Goal: Task Accomplishment & Management: Manage account settings

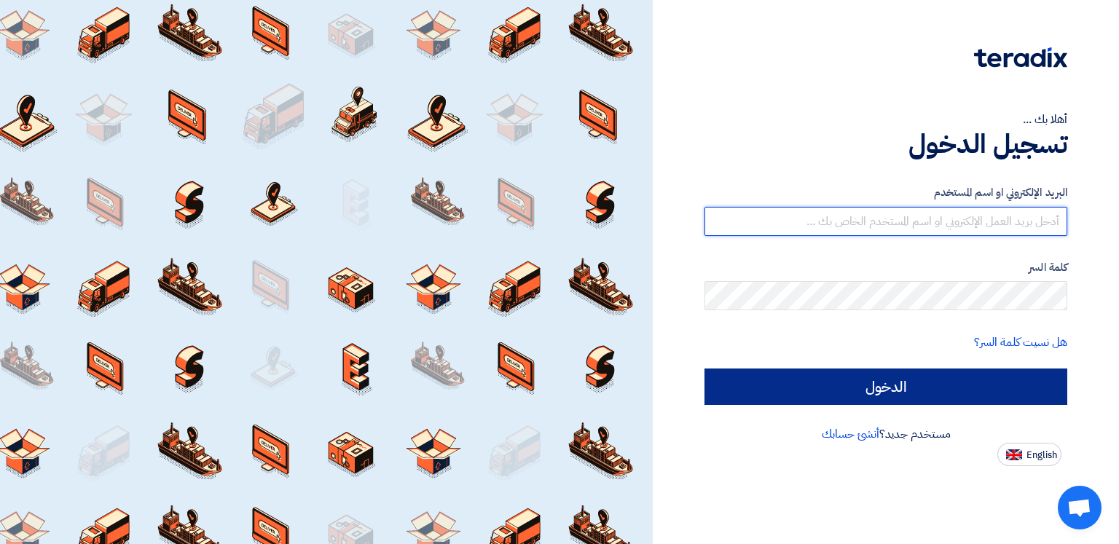
type input "[EMAIL_ADDRESS][DOMAIN_NAME]"
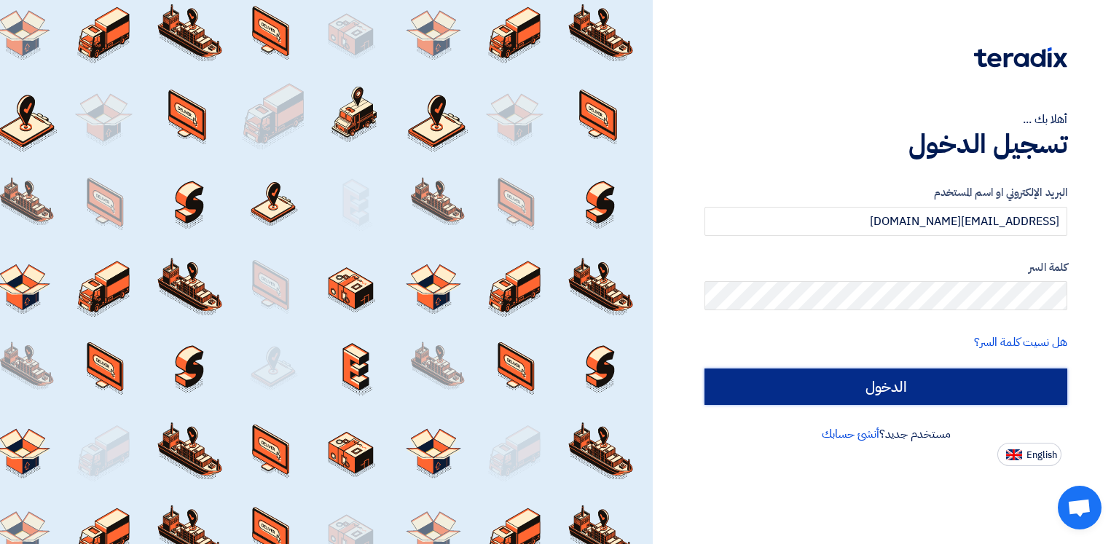
click at [982, 387] on input "الدخول" at bounding box center [886, 387] width 363 height 36
type input "Sign in"
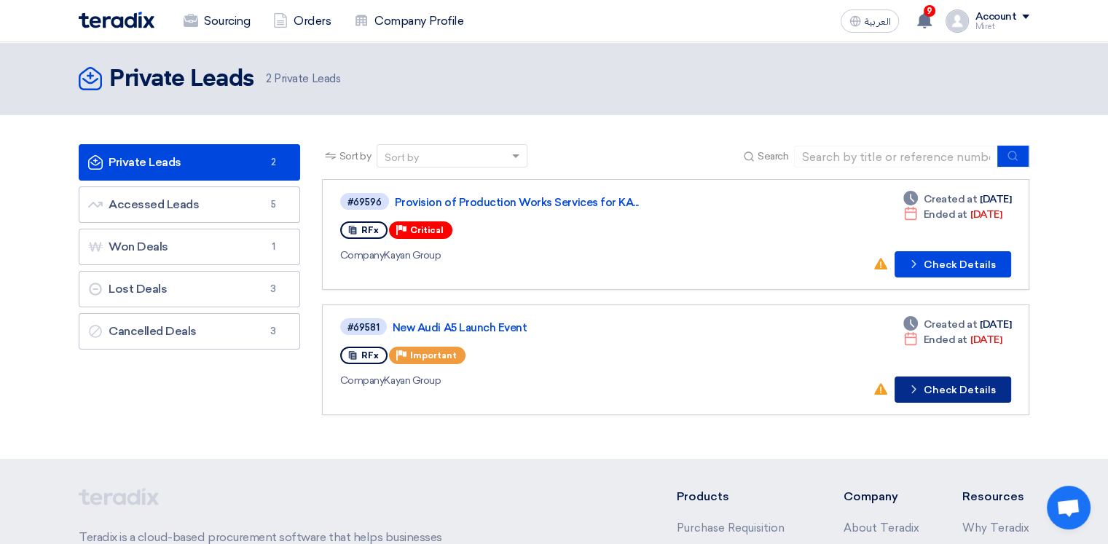
click at [932, 382] on button "Check details Check Details" at bounding box center [953, 390] width 117 height 26
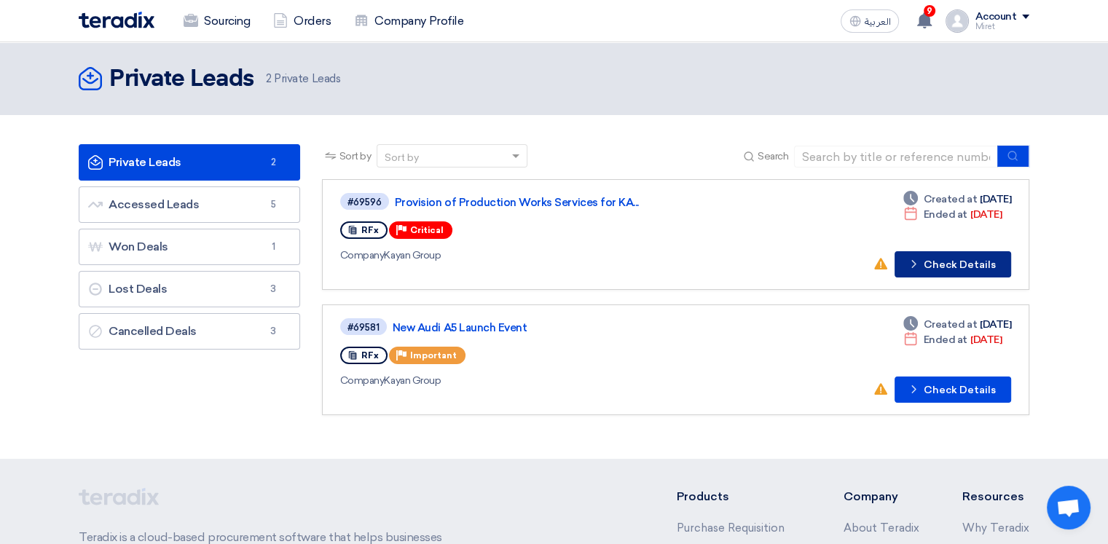
click at [961, 265] on button "Check details Check Details" at bounding box center [953, 264] width 117 height 26
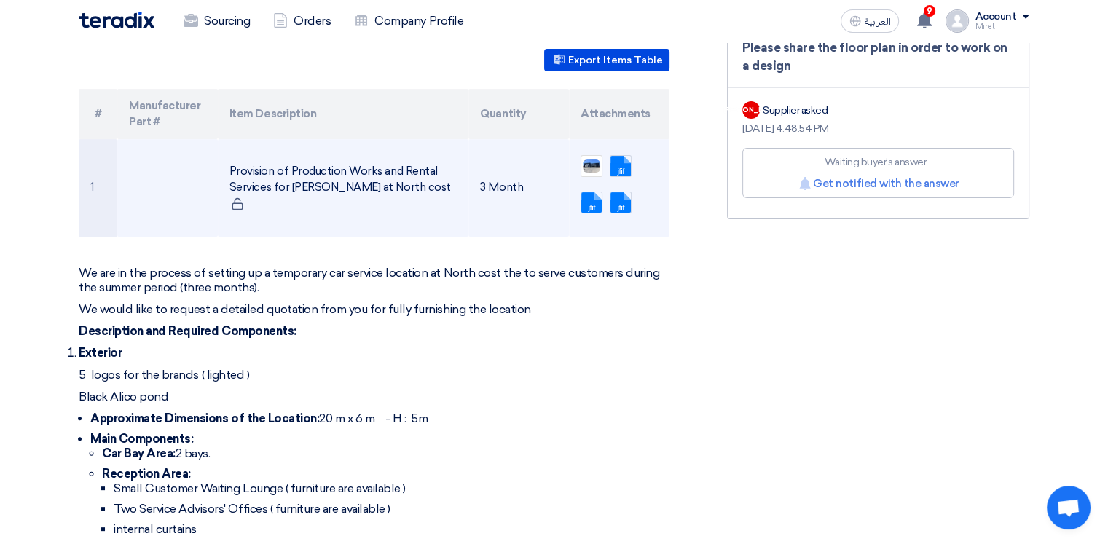
scroll to position [364, 0]
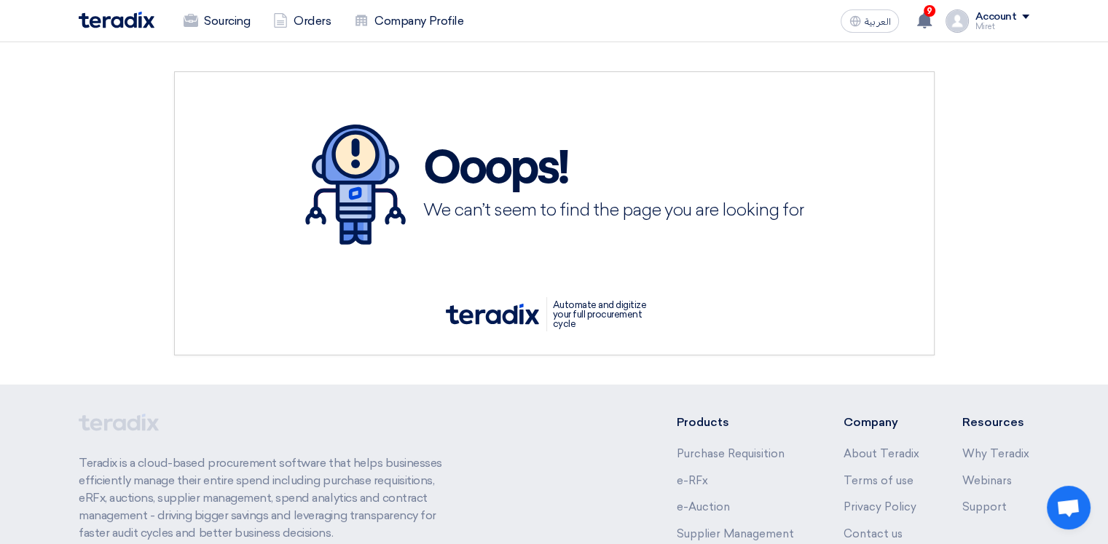
click at [1026, 15] on span at bounding box center [1025, 17] width 7 height 4
click at [931, 168] on li "Logout" at bounding box center [953, 171] width 152 height 28
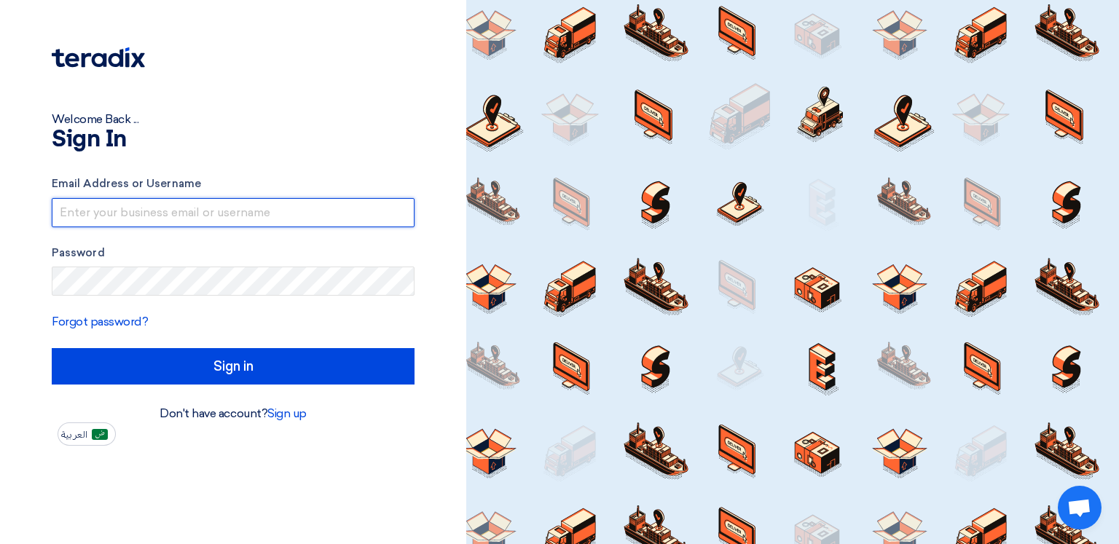
type input "mabouzekri@smartmediaeg.net"
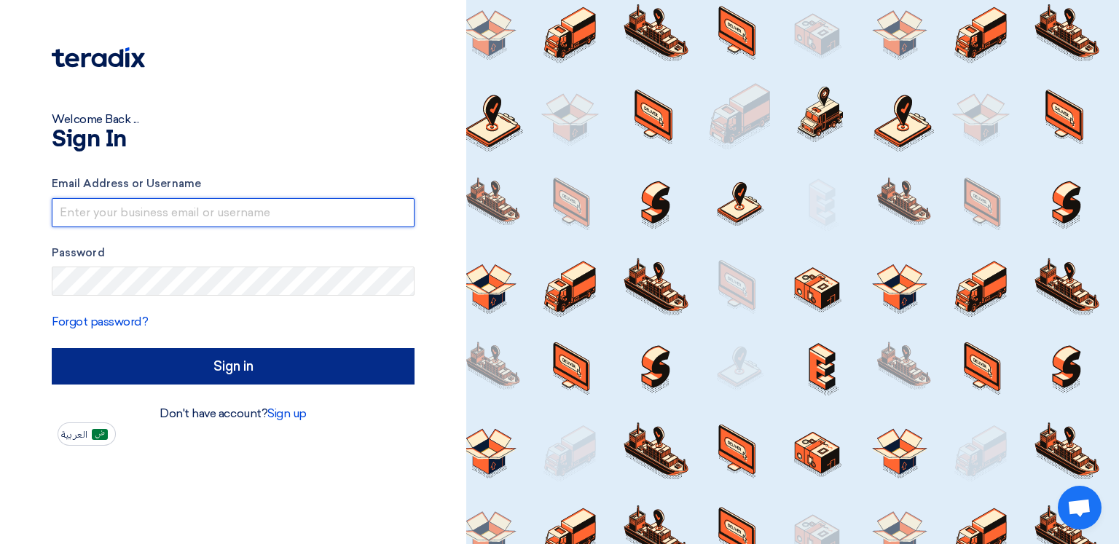
type input "mabouzekri@smartmediaeg.net"
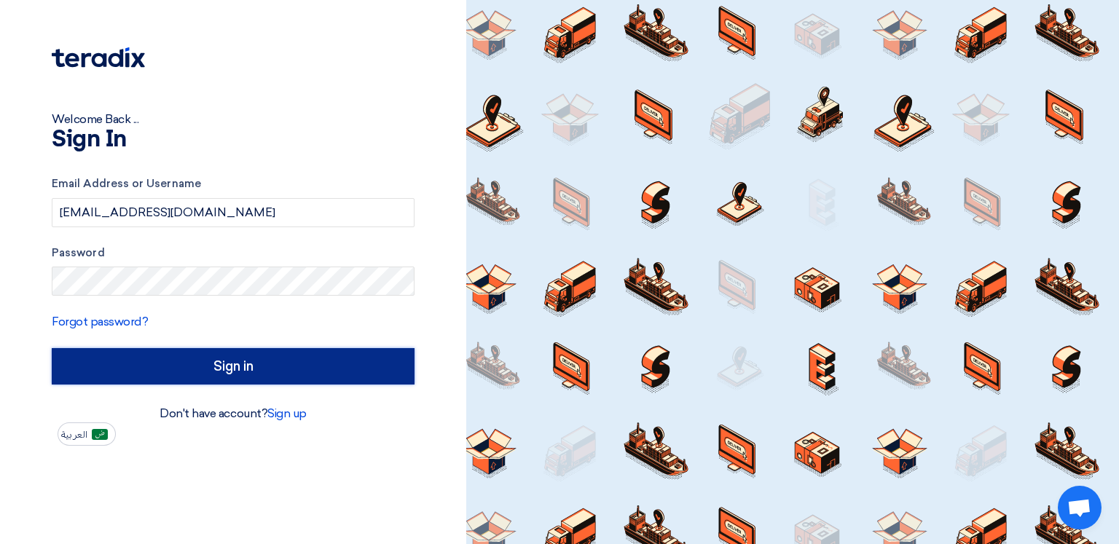
click at [219, 365] on input "Sign in" at bounding box center [233, 366] width 363 height 36
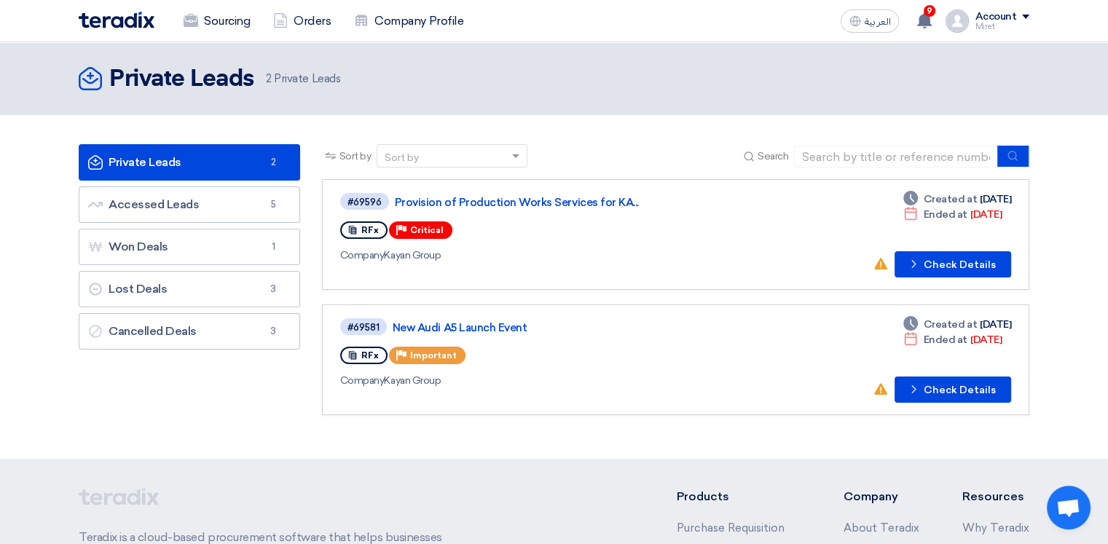
click at [1026, 15] on span at bounding box center [1025, 17] width 7 height 4
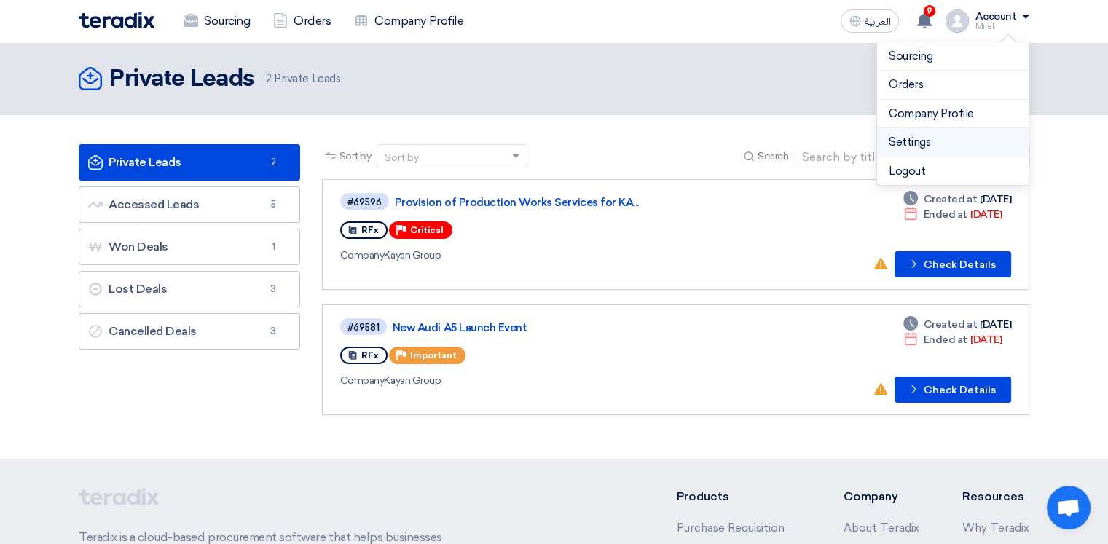
click at [956, 141] on link "Settings" at bounding box center [953, 142] width 128 height 17
